Goal: Information Seeking & Learning: Learn about a topic

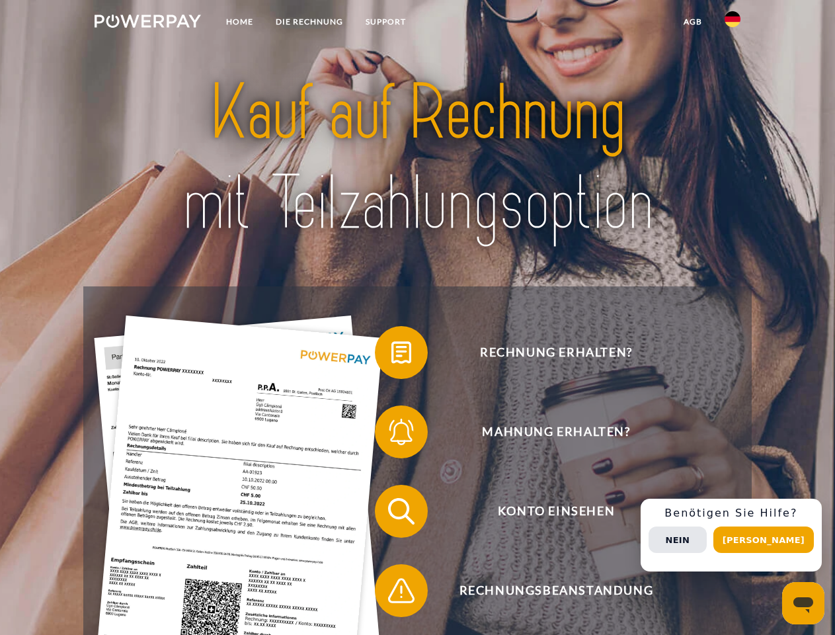
click at [147, 23] on img at bounding box center [148, 21] width 106 height 13
click at [733, 23] on img at bounding box center [733, 19] width 16 height 16
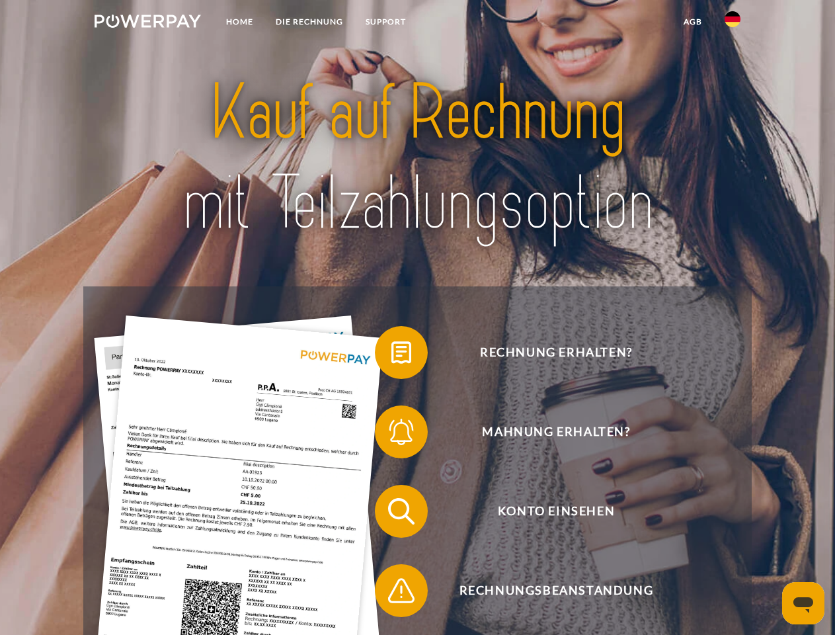
click at [692, 22] on link "agb" at bounding box center [692, 22] width 41 height 24
click at [391, 355] on span at bounding box center [381, 352] width 66 height 66
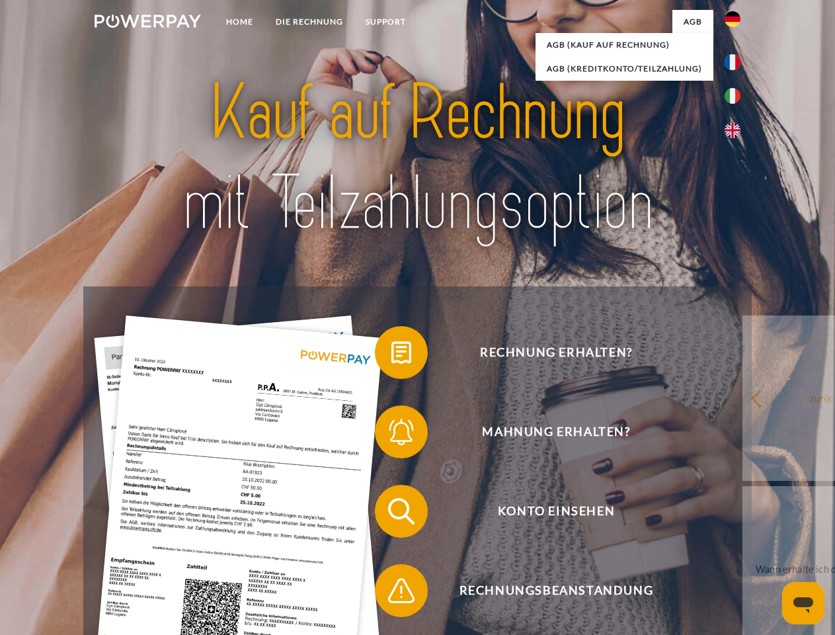
click at [391, 434] on div "Rechnung erhalten? Mahnung erhalten? Konto einsehen" at bounding box center [417, 550] width 668 height 529
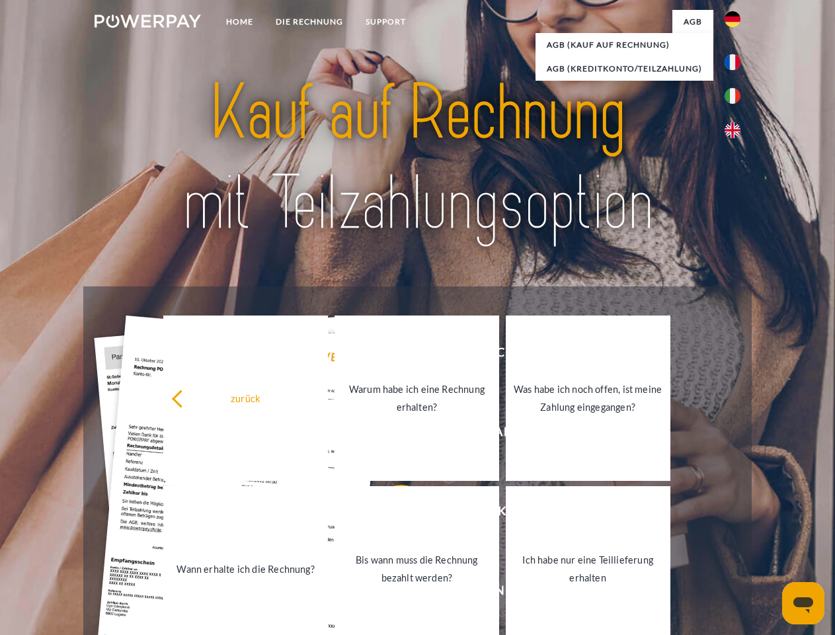
click at [391, 514] on link "Bis wann muss die Rechnung bezahlt werden?" at bounding box center [417, 568] width 165 height 165
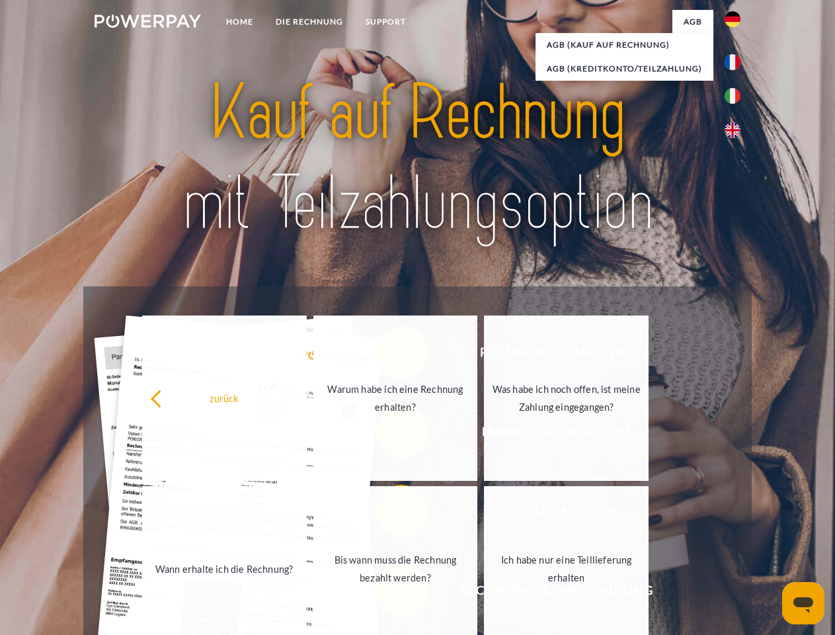
click at [391, 593] on link "Bis wann muss die Rechnung bezahlt werden?" at bounding box center [395, 568] width 165 height 165
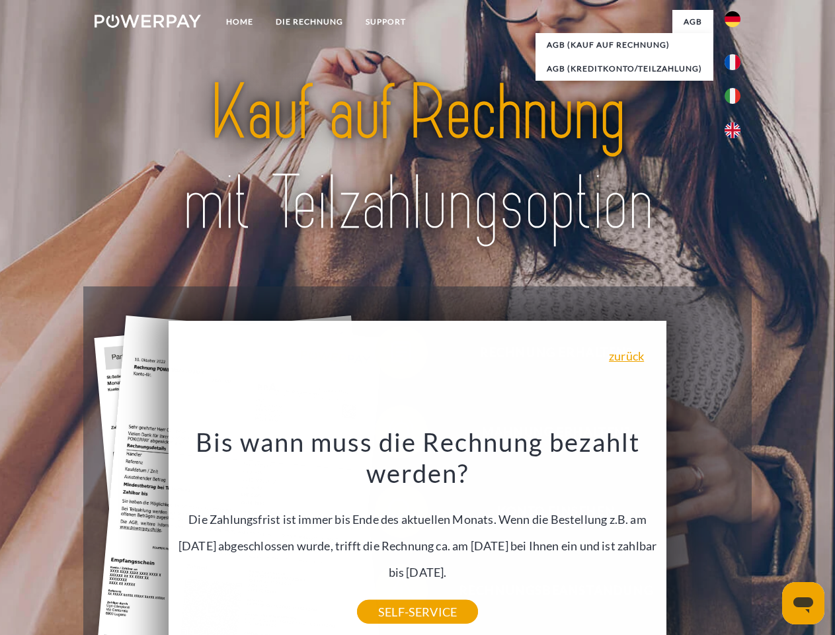
click at [736, 535] on div "Rechnung erhalten? Mahnung erhalten? Konto einsehen" at bounding box center [417, 550] width 668 height 529
click at [703, 537] on span "Konto einsehen" at bounding box center [556, 511] width 324 height 53
click at [768, 539] on header "Home DIE RECHNUNG SUPPORT" at bounding box center [417, 456] width 835 height 913
